Goal: Task Accomplishment & Management: Manage account settings

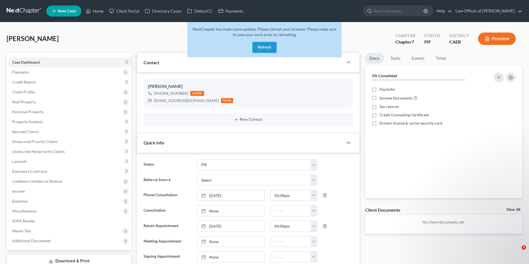
select select "11"
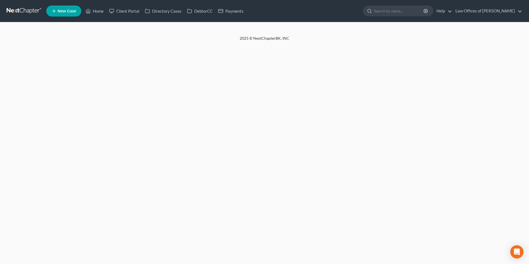
select select "11"
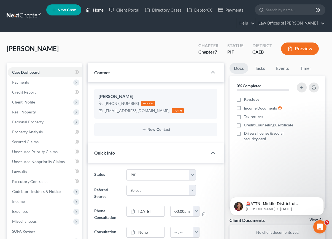
click at [93, 10] on link "Home" at bounding box center [94, 10] width 23 height 10
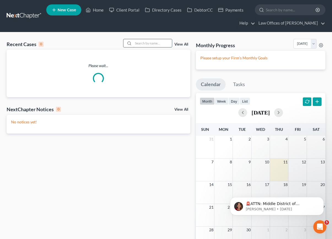
click at [161, 44] on input "search" at bounding box center [152, 43] width 39 height 8
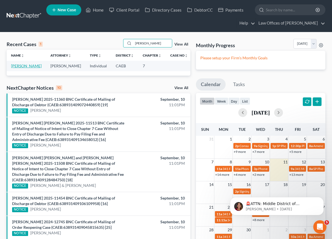
type input "zacharewicz"
click at [26, 65] on link "Zacharewicz, Matthew" at bounding box center [26, 65] width 31 height 5
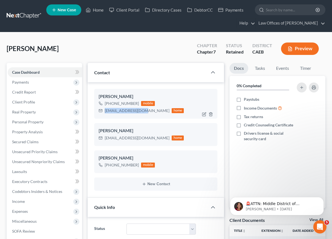
scroll to position [2174, 0]
drag, startPoint x: 105, startPoint y: 111, endPoint x: 151, endPoint y: 110, distance: 46.6
click at [151, 110] on div "mattyaaronz.16@gmail.com" at bounding box center [137, 111] width 65 height 6
copy div "mattyaaronz.16@gmail.com"
click at [211, 168] on icon "button" at bounding box center [211, 168] width 4 height 4
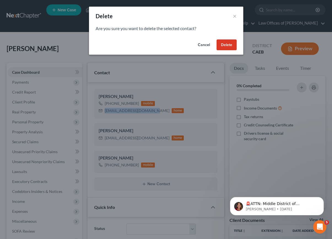
click at [225, 47] on button "Delete" at bounding box center [227, 44] width 20 height 11
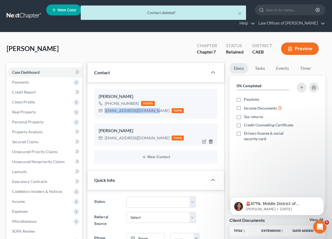
click at [212, 141] on icon "button" at bounding box center [211, 141] width 2 height 4
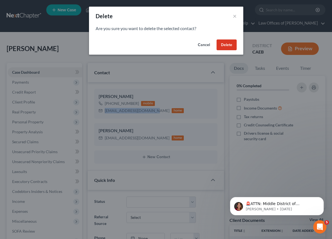
click at [230, 45] on button "Delete" at bounding box center [227, 44] width 20 height 11
